Goal: Task Accomplishment & Management: Manage account settings

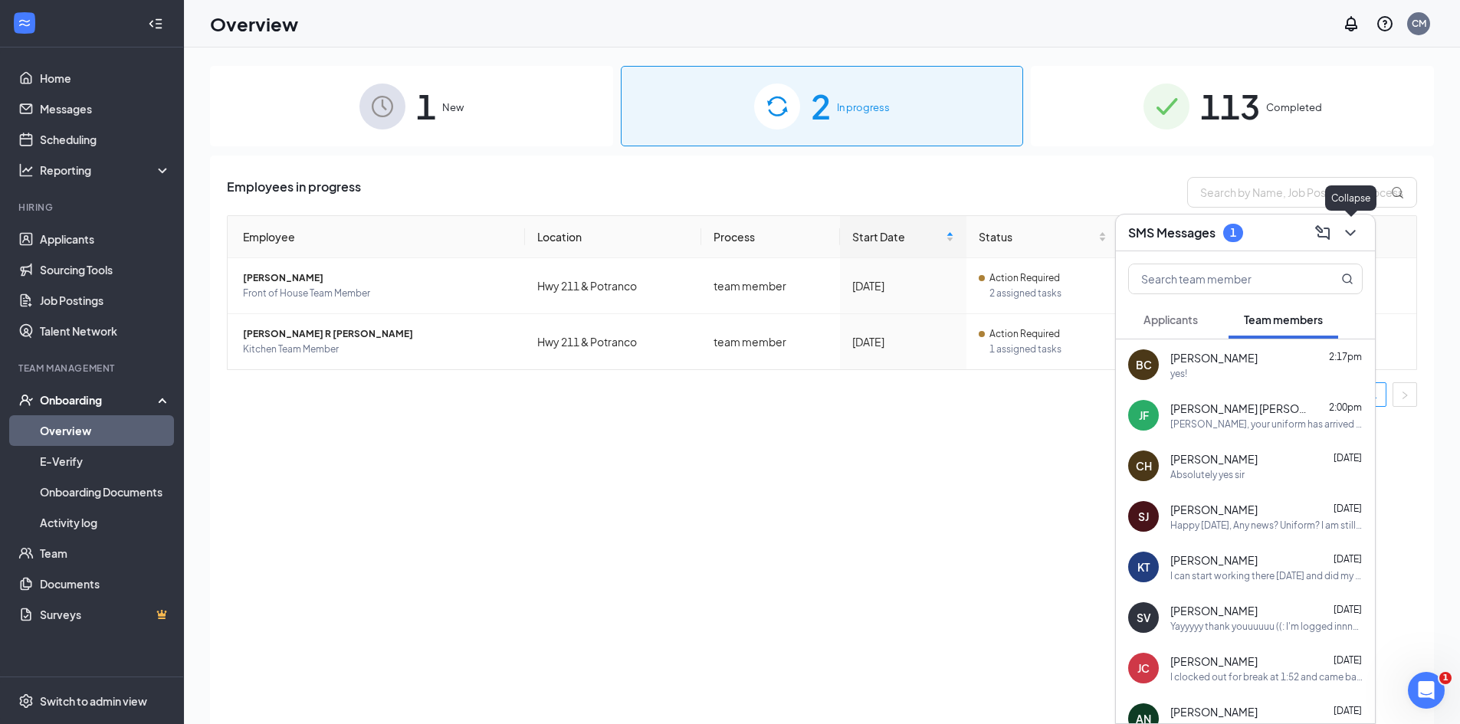
click at [1354, 235] on icon "ChevronDown" at bounding box center [1350, 233] width 18 height 18
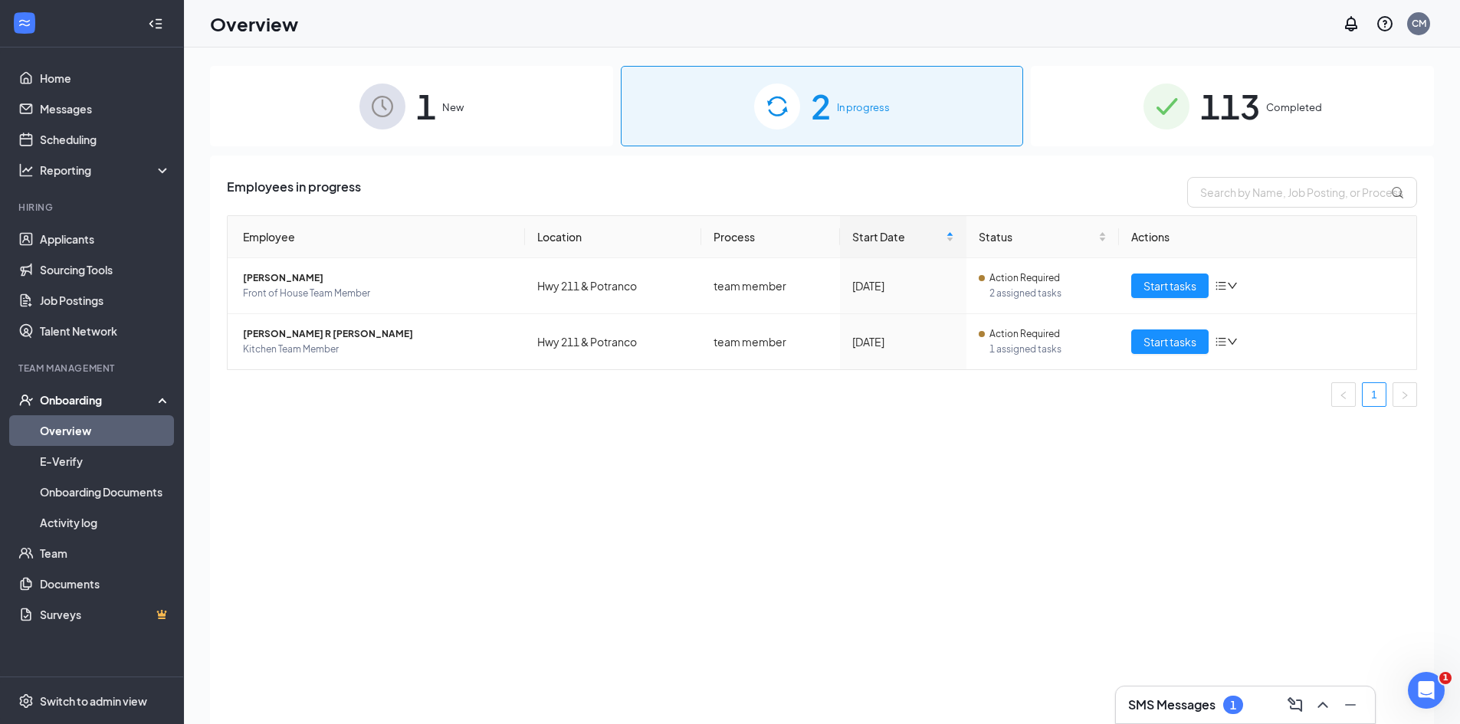
click at [1181, 707] on h3 "SMS Messages" at bounding box center [1171, 704] width 87 height 17
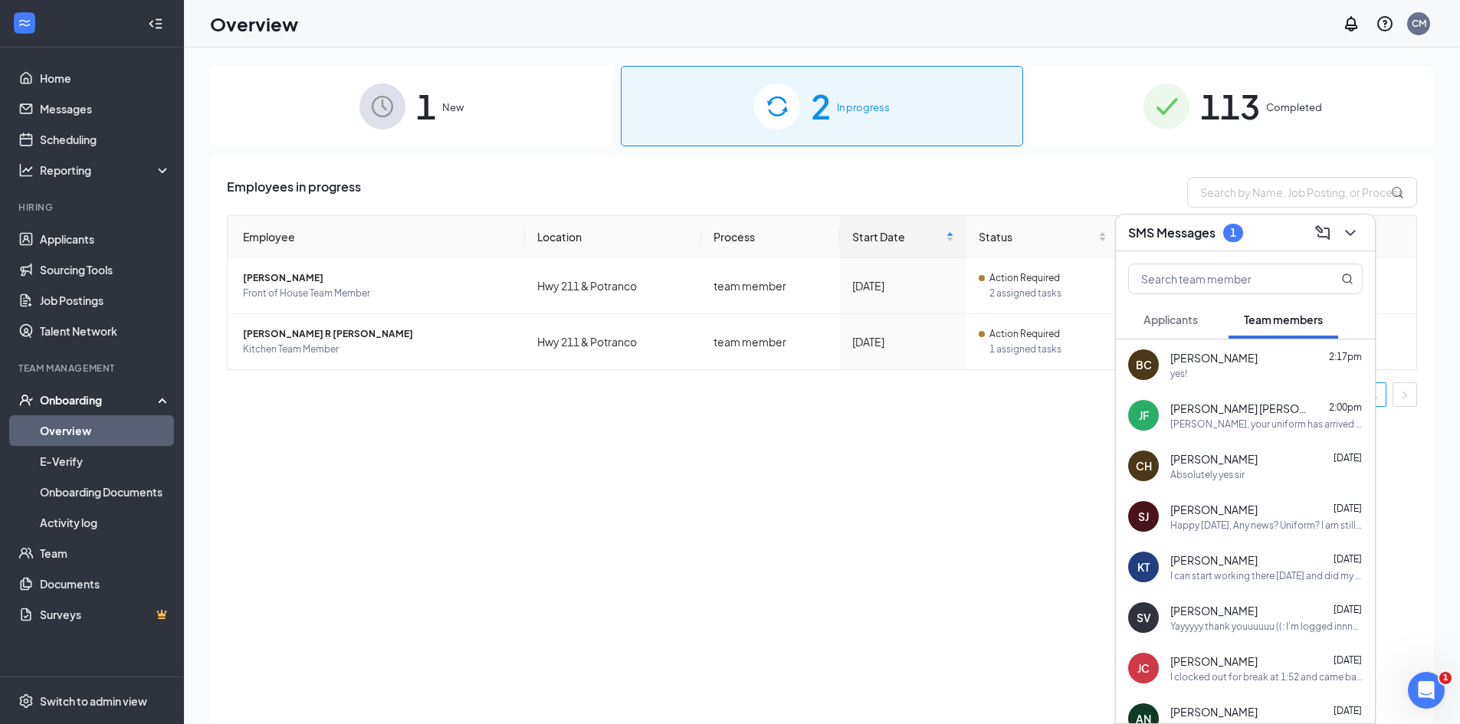
click at [991, 472] on div "Employees in progress Employee Location Process Start Date Status Actions [PERS…" at bounding box center [822, 459] width 1224 height 607
click at [1347, 241] on icon "ChevronDown" at bounding box center [1350, 233] width 18 height 18
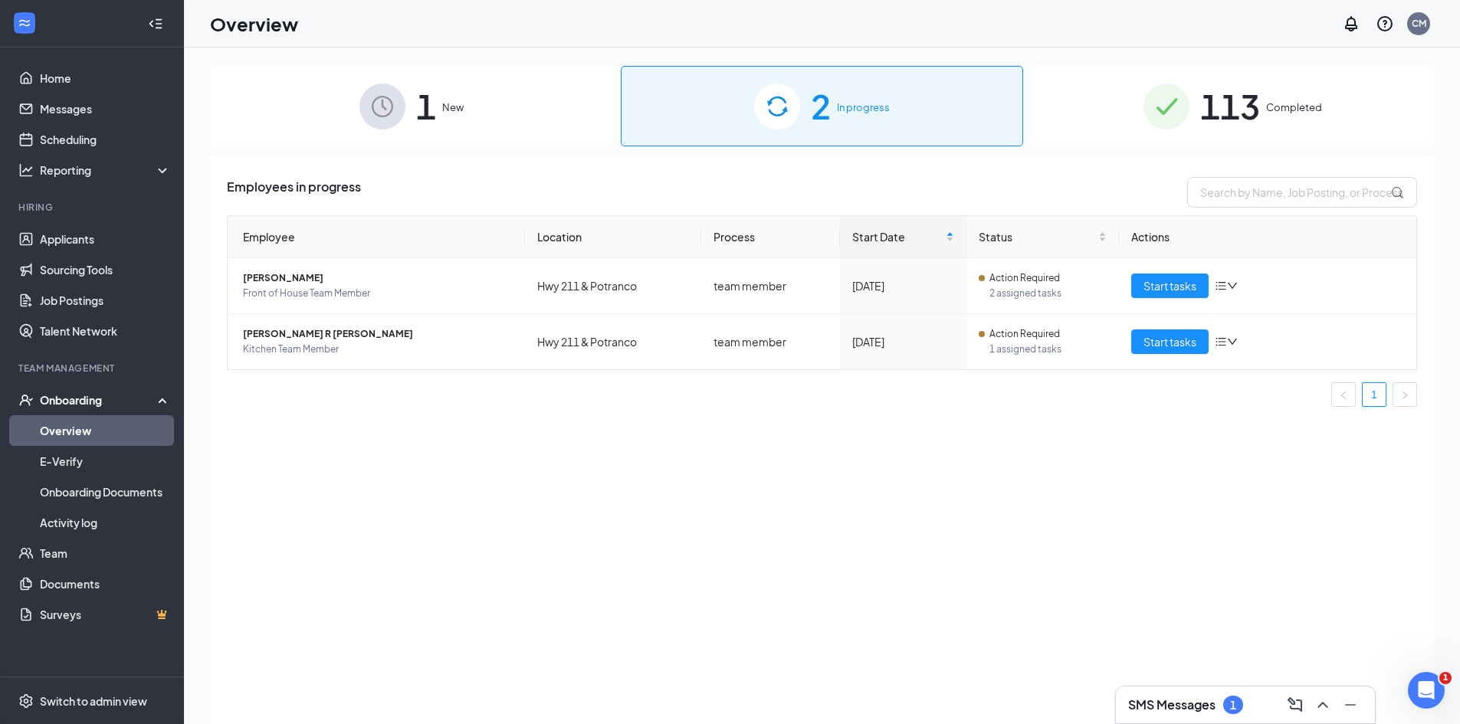
click at [941, 418] on div "Employee Location Process Start Date Status Actions [PERSON_NAME] Front of Hous…" at bounding box center [822, 317] width 1190 height 204
click at [1175, 337] on span "Start tasks" at bounding box center [1169, 341] width 53 height 17
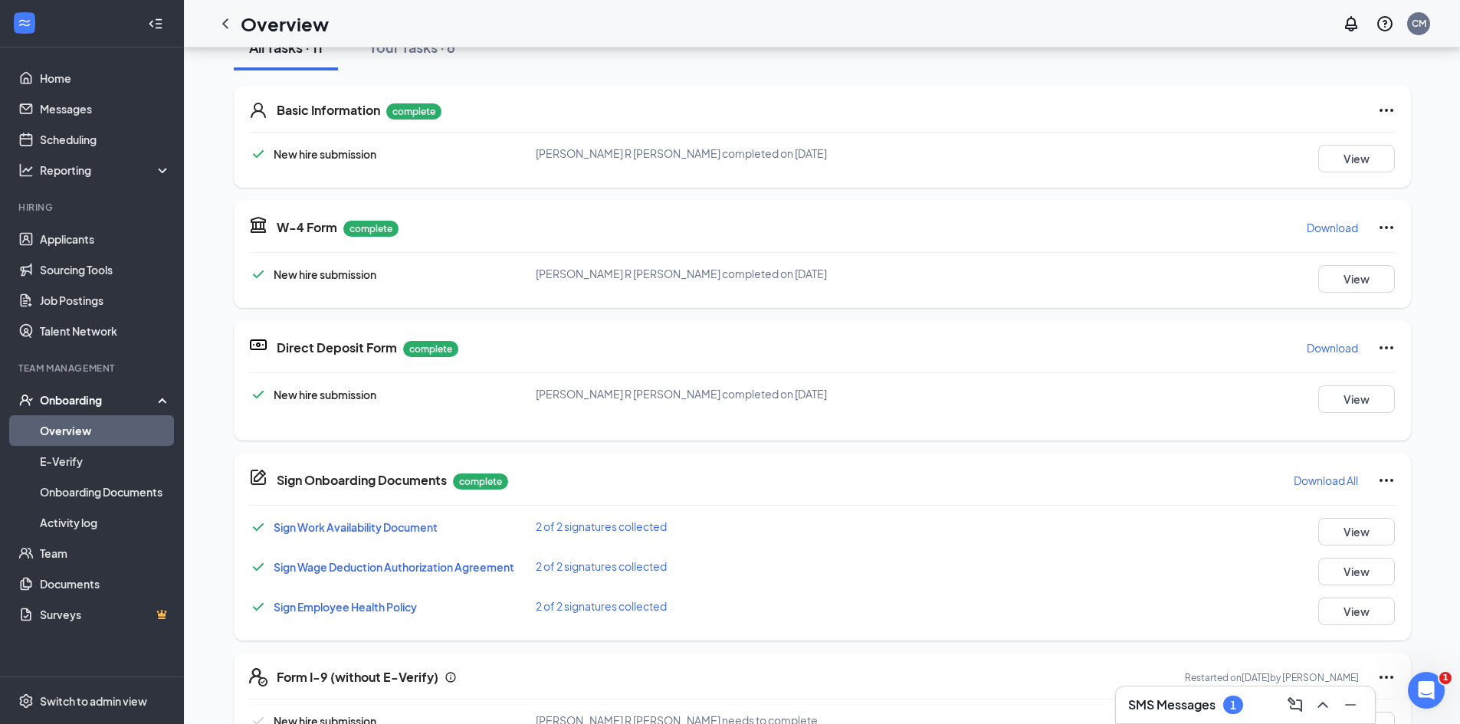
scroll to position [230, 0]
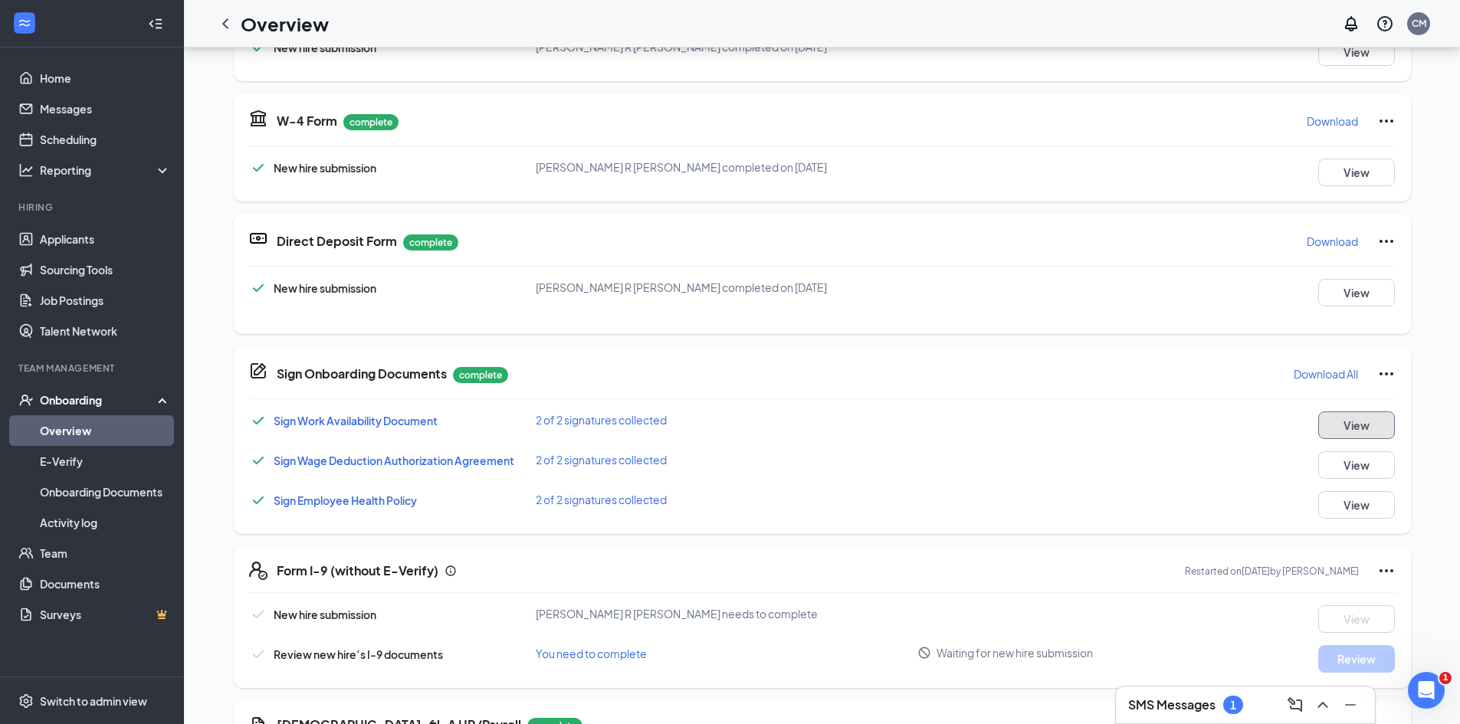
click at [1348, 415] on button "View" at bounding box center [1356, 425] width 77 height 28
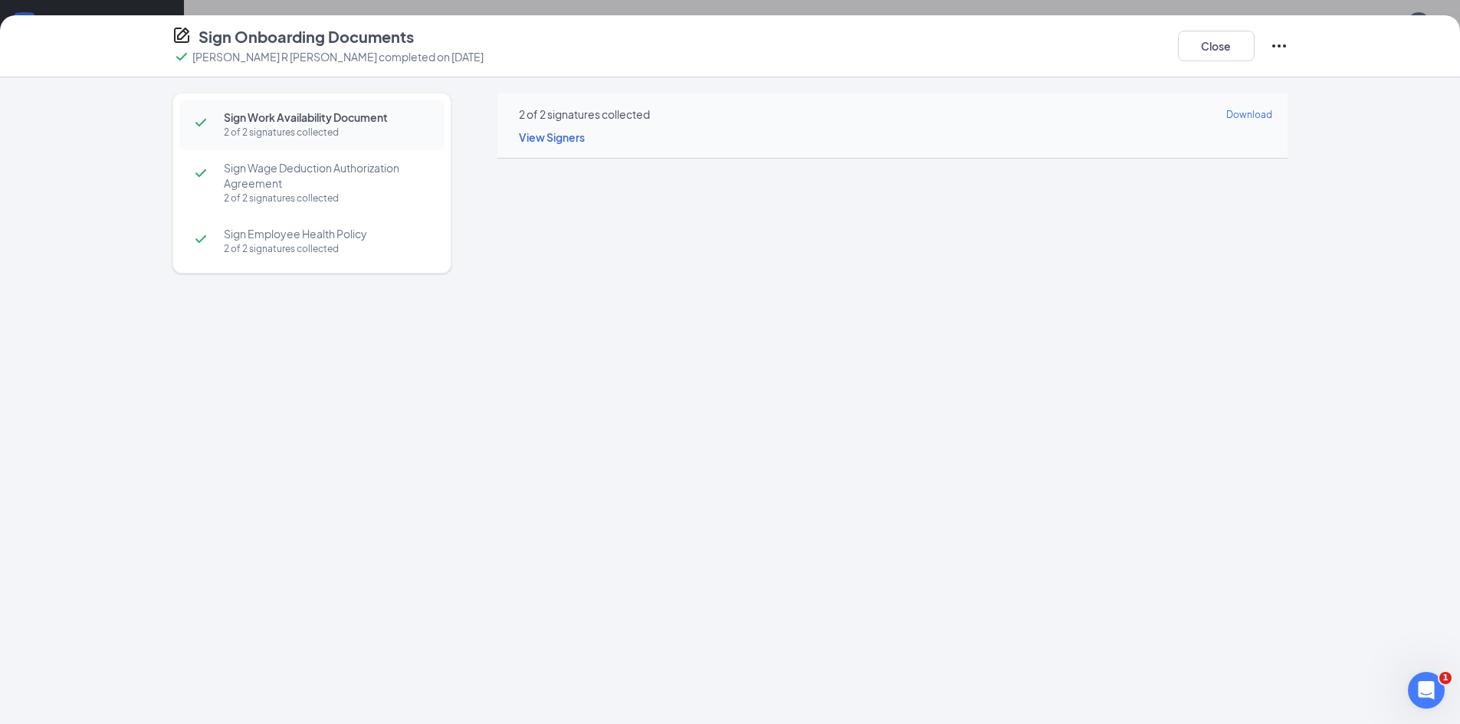
scroll to position [292, 0]
click at [1205, 41] on button "Close" at bounding box center [1216, 46] width 77 height 31
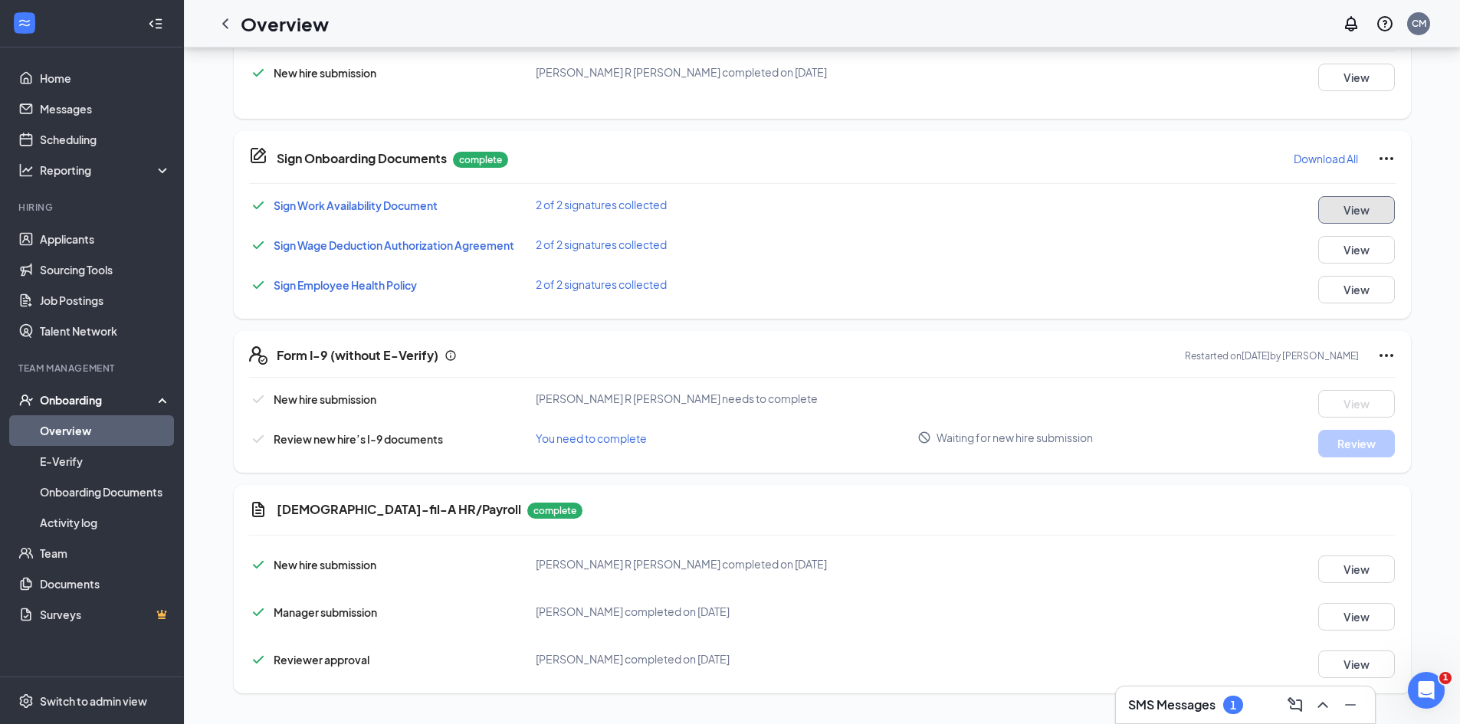
scroll to position [0, 0]
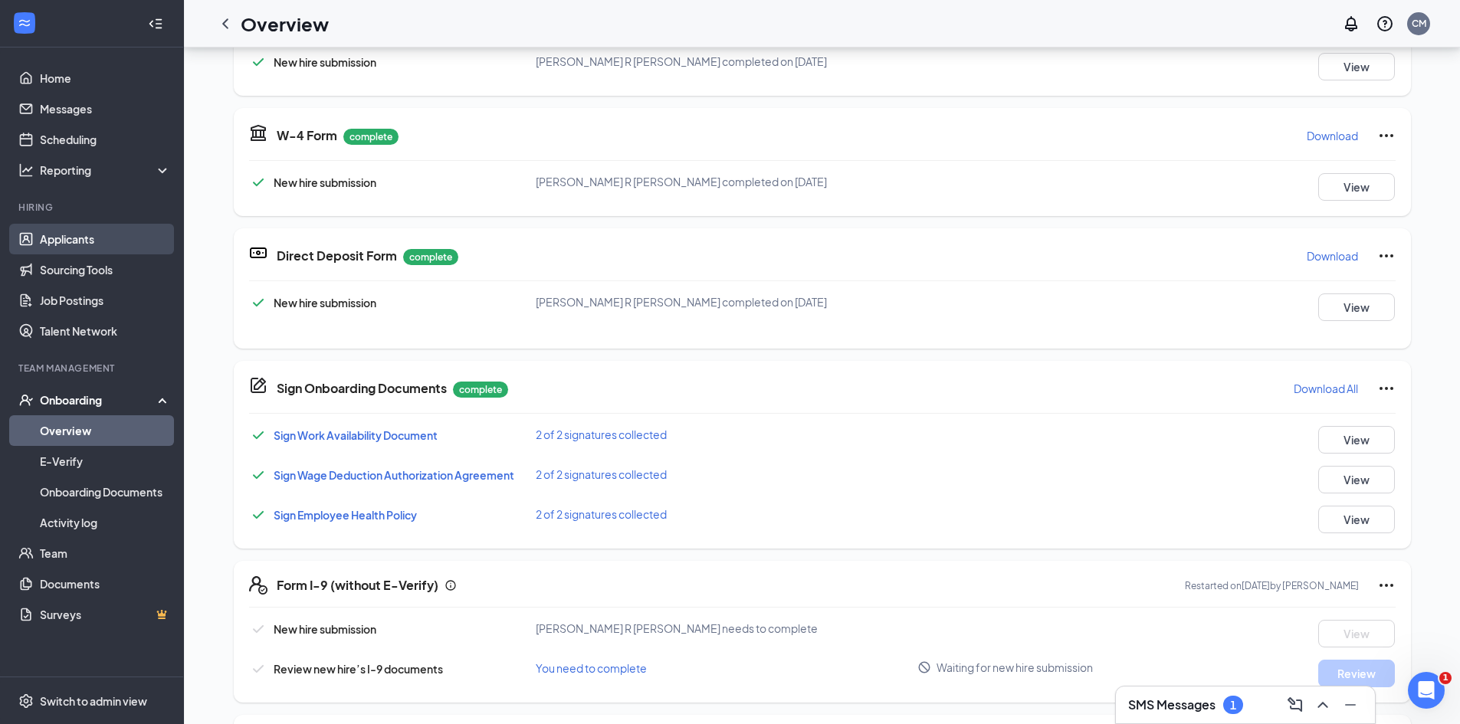
click at [67, 241] on link "Applicants" at bounding box center [105, 239] width 131 height 31
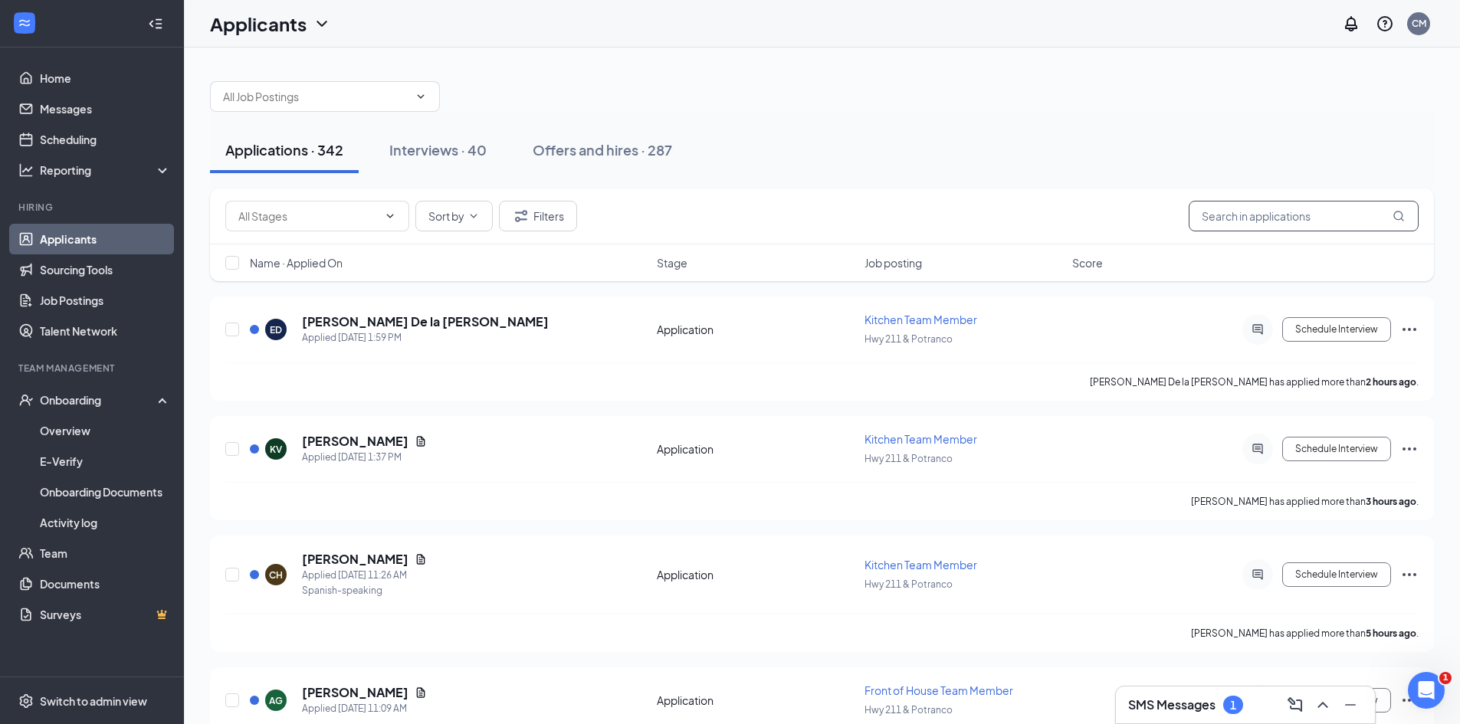
click at [1260, 212] on input "text" at bounding box center [1303, 216] width 230 height 31
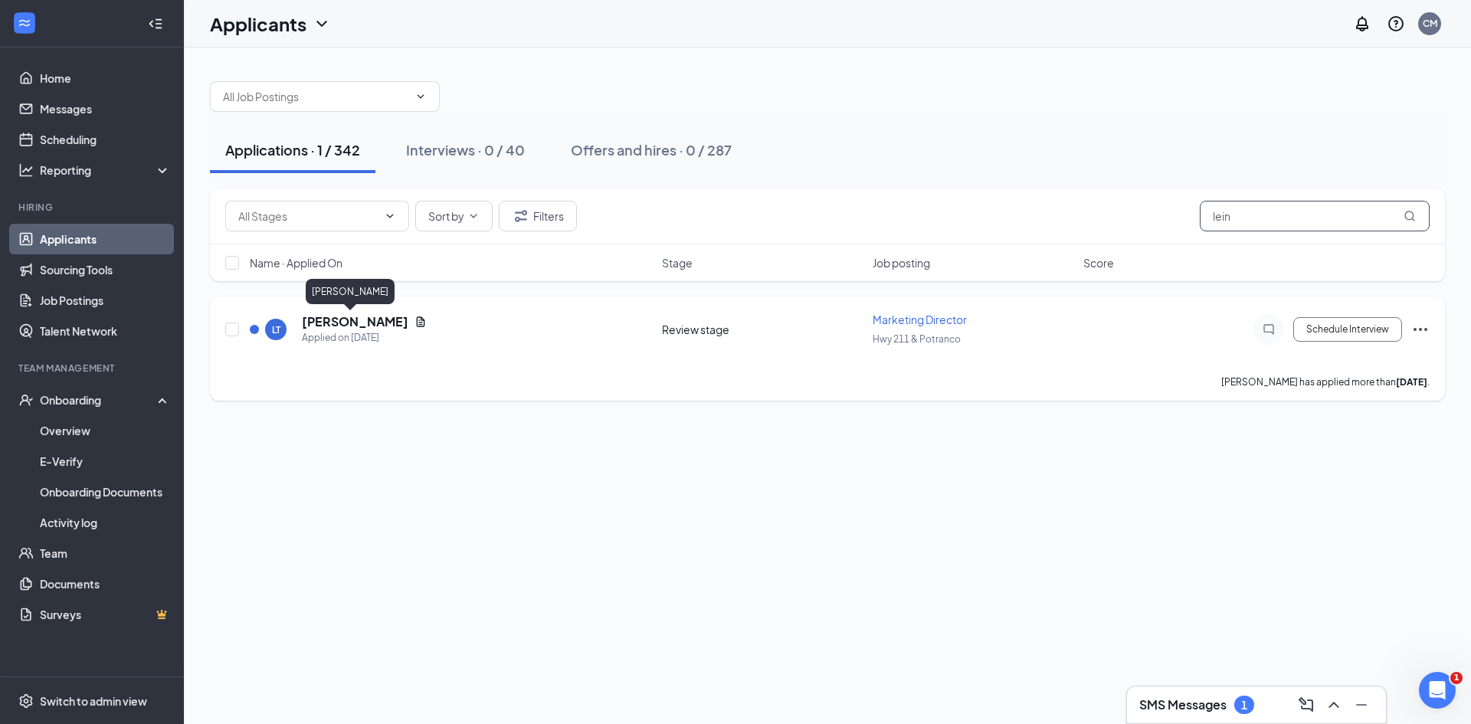
type input "lein"
click at [358, 320] on h5 "[PERSON_NAME]" at bounding box center [355, 321] width 107 height 17
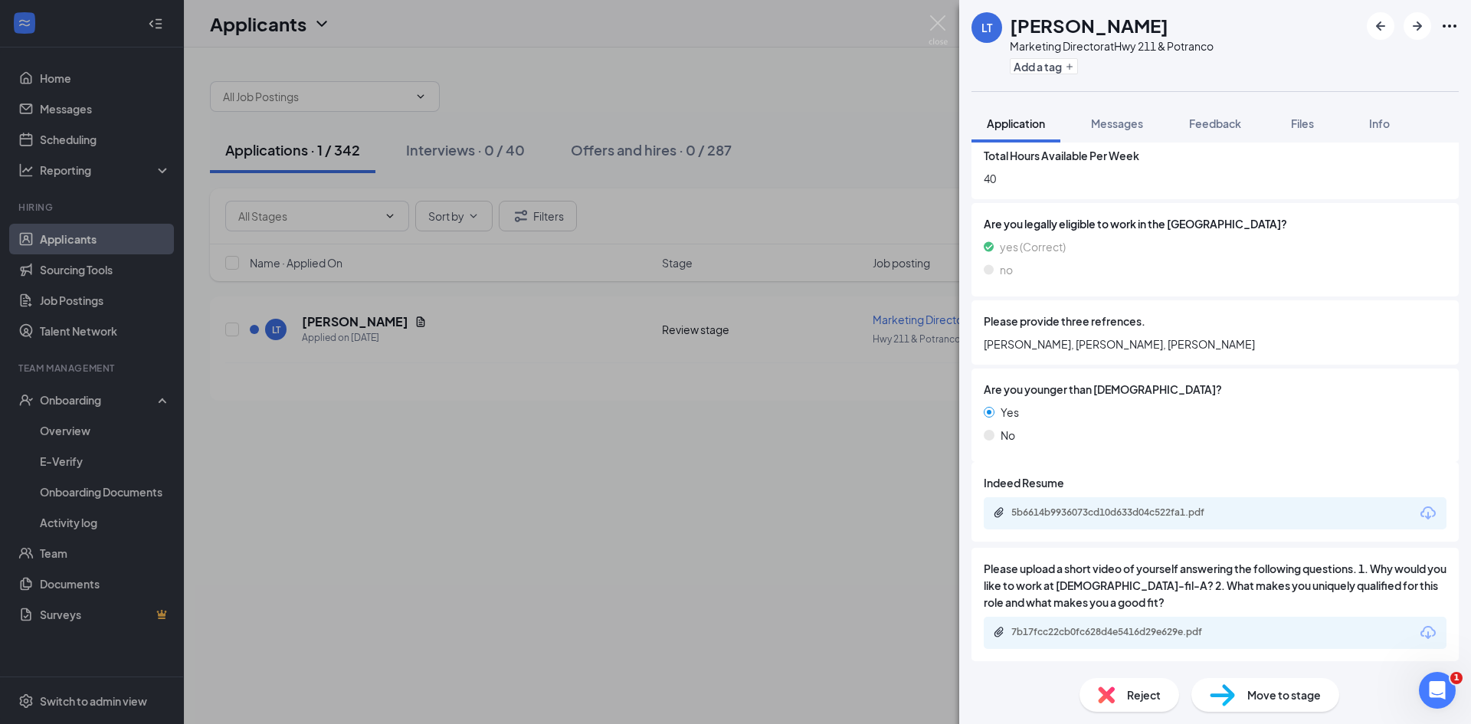
scroll to position [744, 0]
click at [1171, 511] on div "5b6614b9936073cd10d633d04c522fa1.pdf" at bounding box center [1118, 511] width 215 height 12
click at [1264, 688] on span "Move to stage" at bounding box center [1284, 695] width 74 height 17
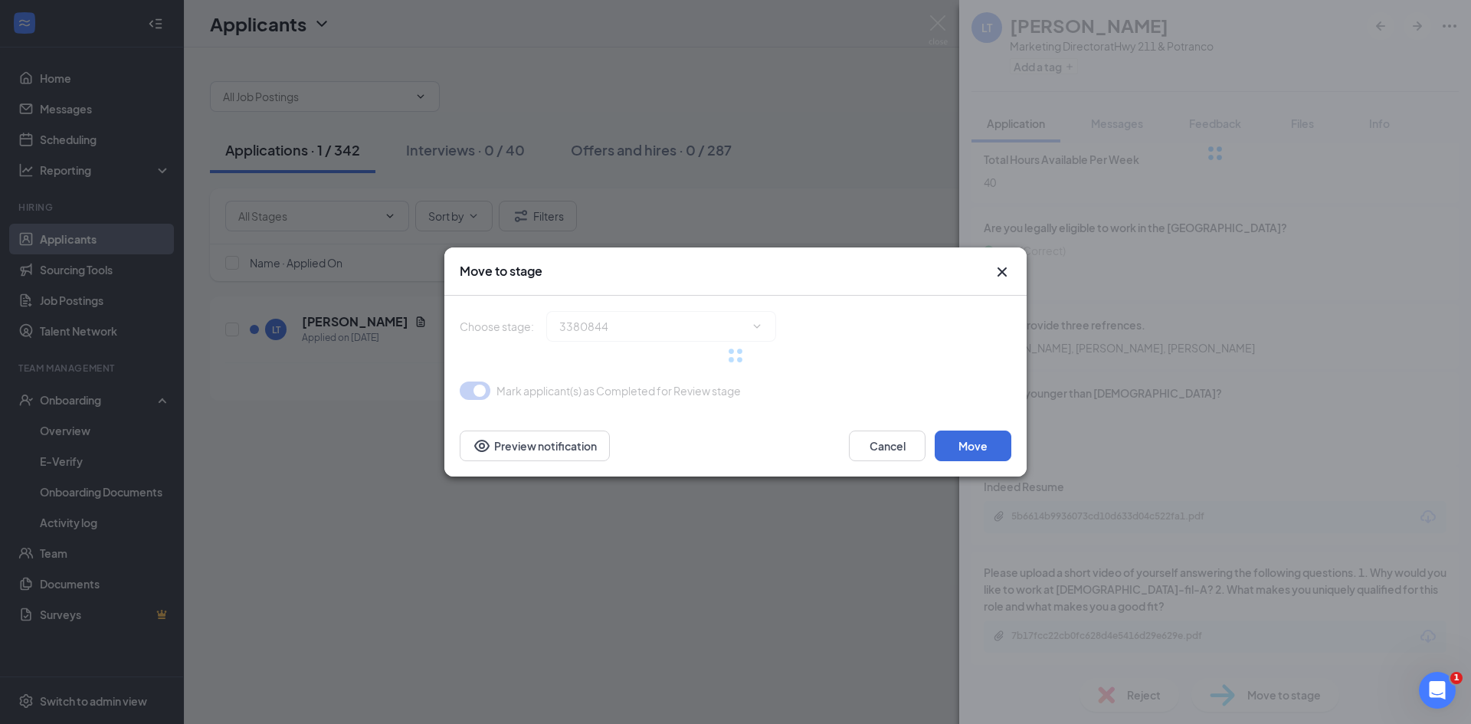
type input "Onsite Interview (next stage)"
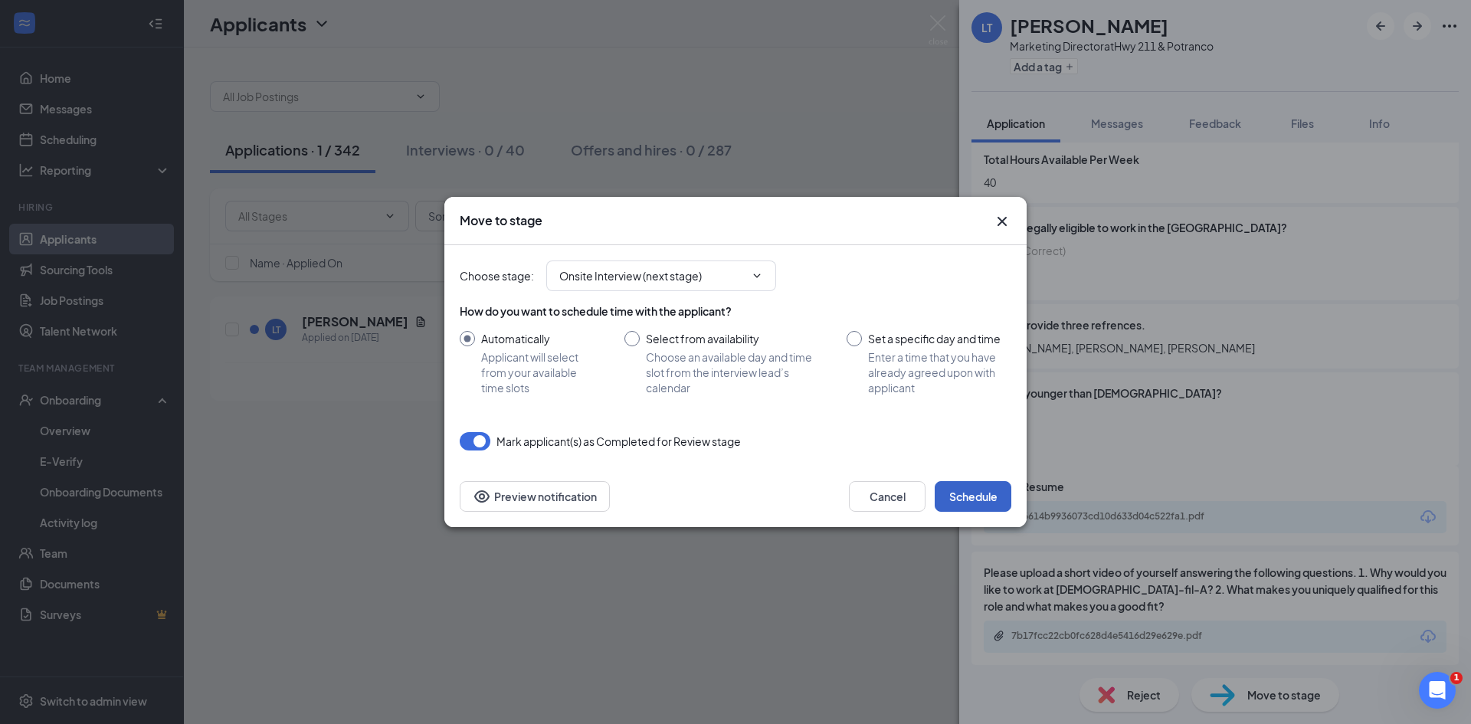
click at [972, 488] on button "Schedule" at bounding box center [973, 496] width 77 height 31
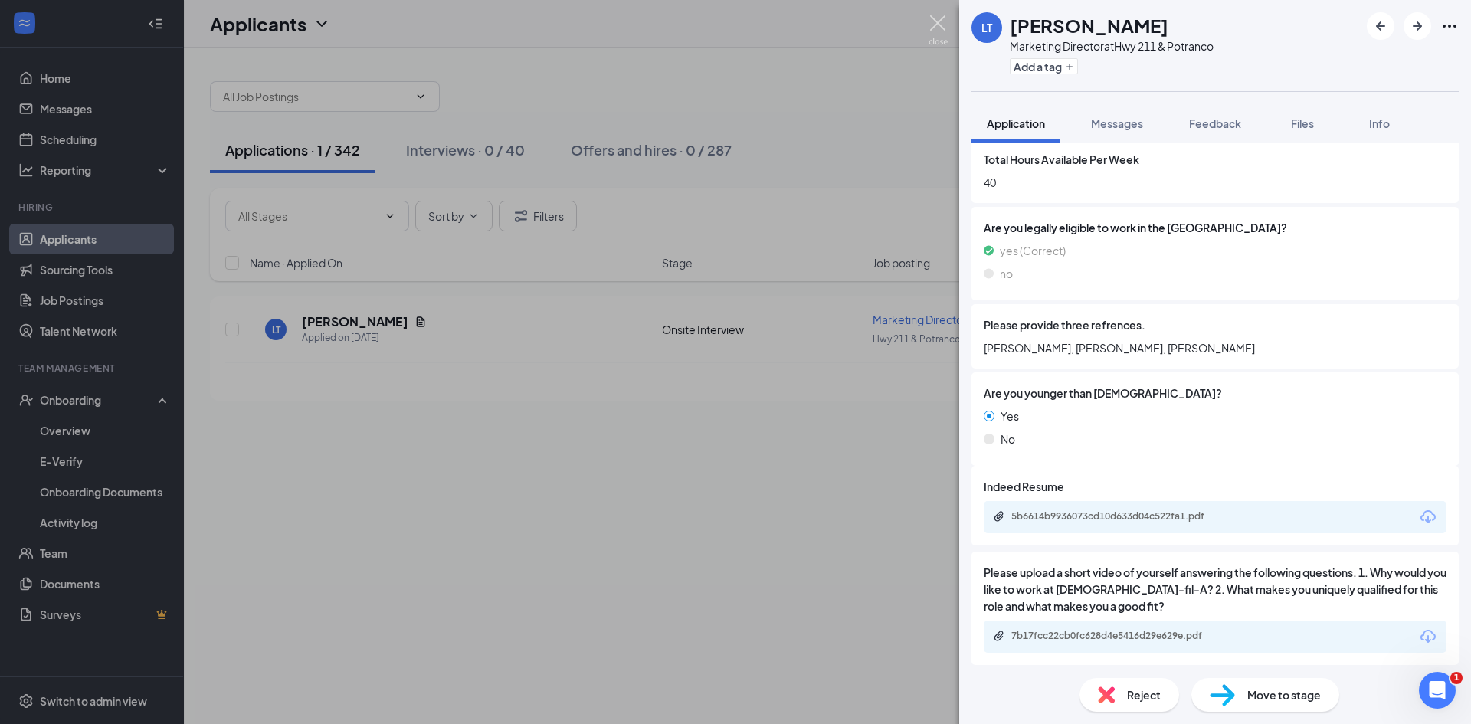
click at [934, 23] on img at bounding box center [938, 30] width 19 height 30
